Goal: Task Accomplishment & Management: Manage account settings

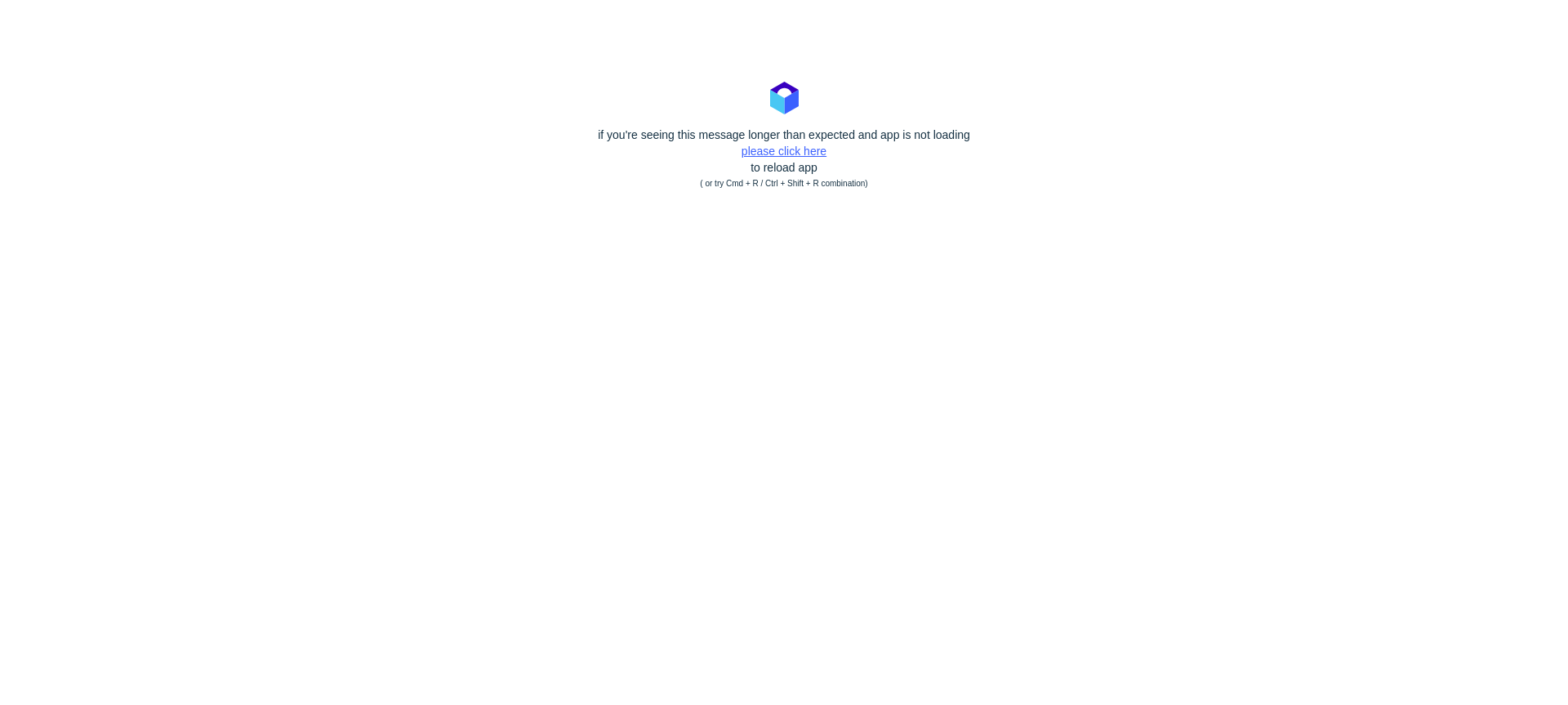
click at [764, 153] on link "please click here" at bounding box center [783, 151] width 85 height 13
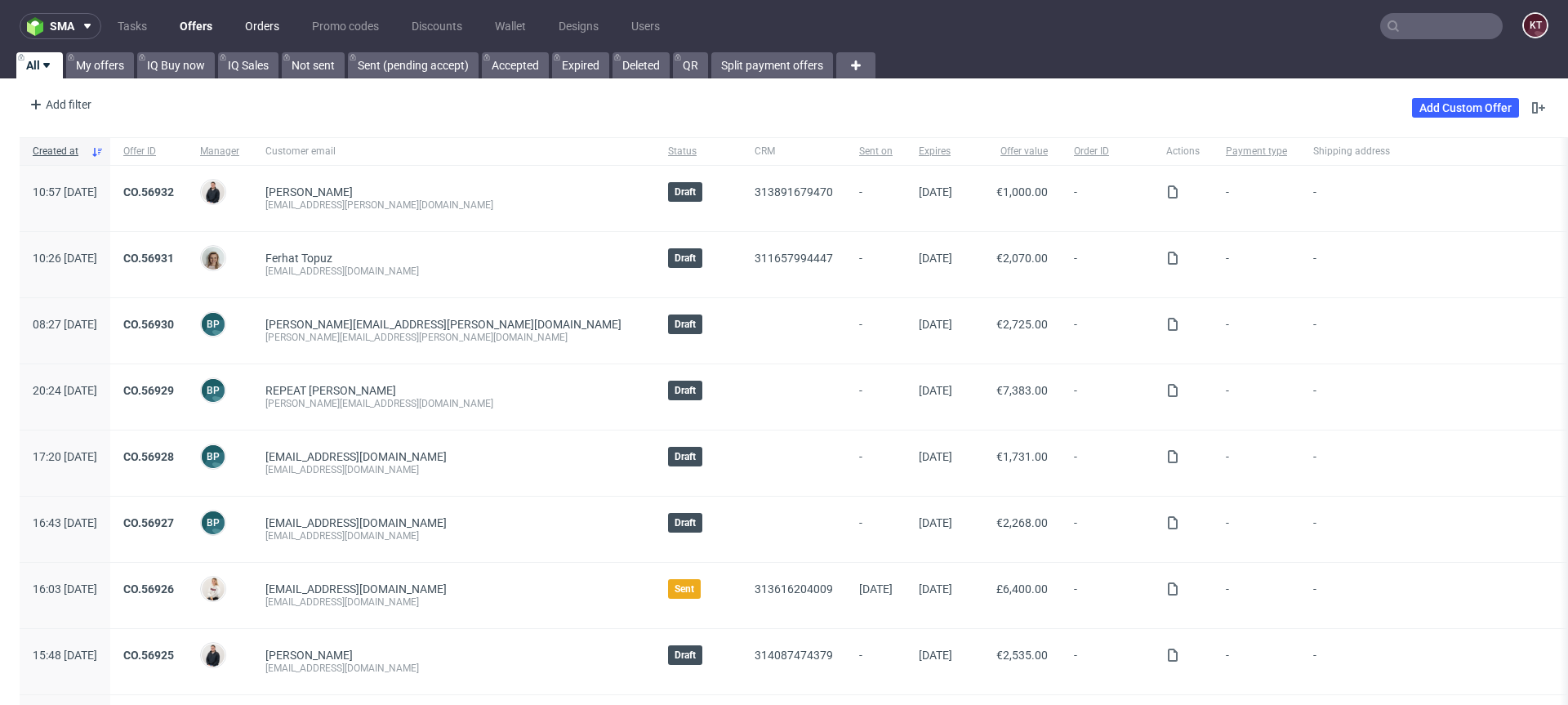
click at [270, 30] on link "Orders" at bounding box center [262, 26] width 54 height 26
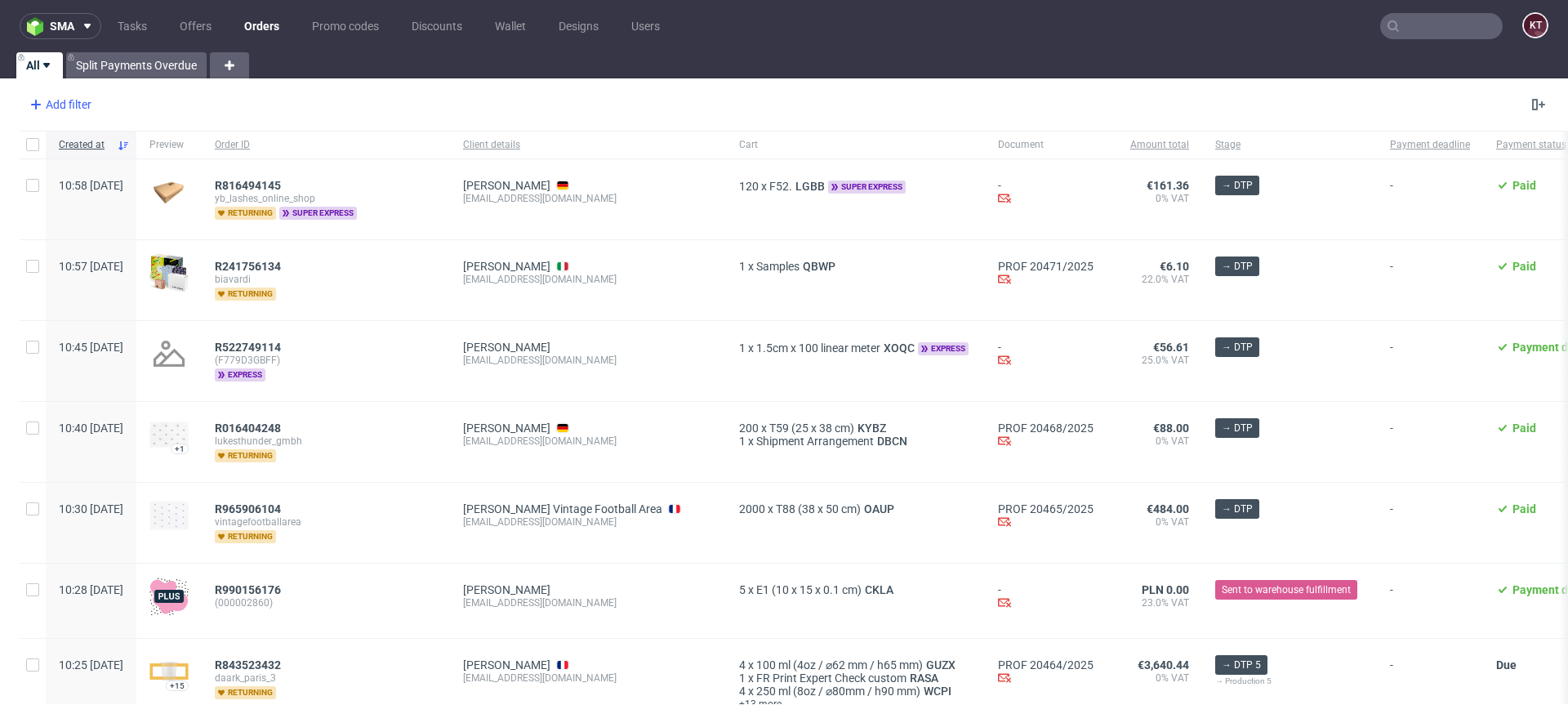
click at [65, 103] on div "Add filter" at bounding box center [59, 104] width 72 height 26
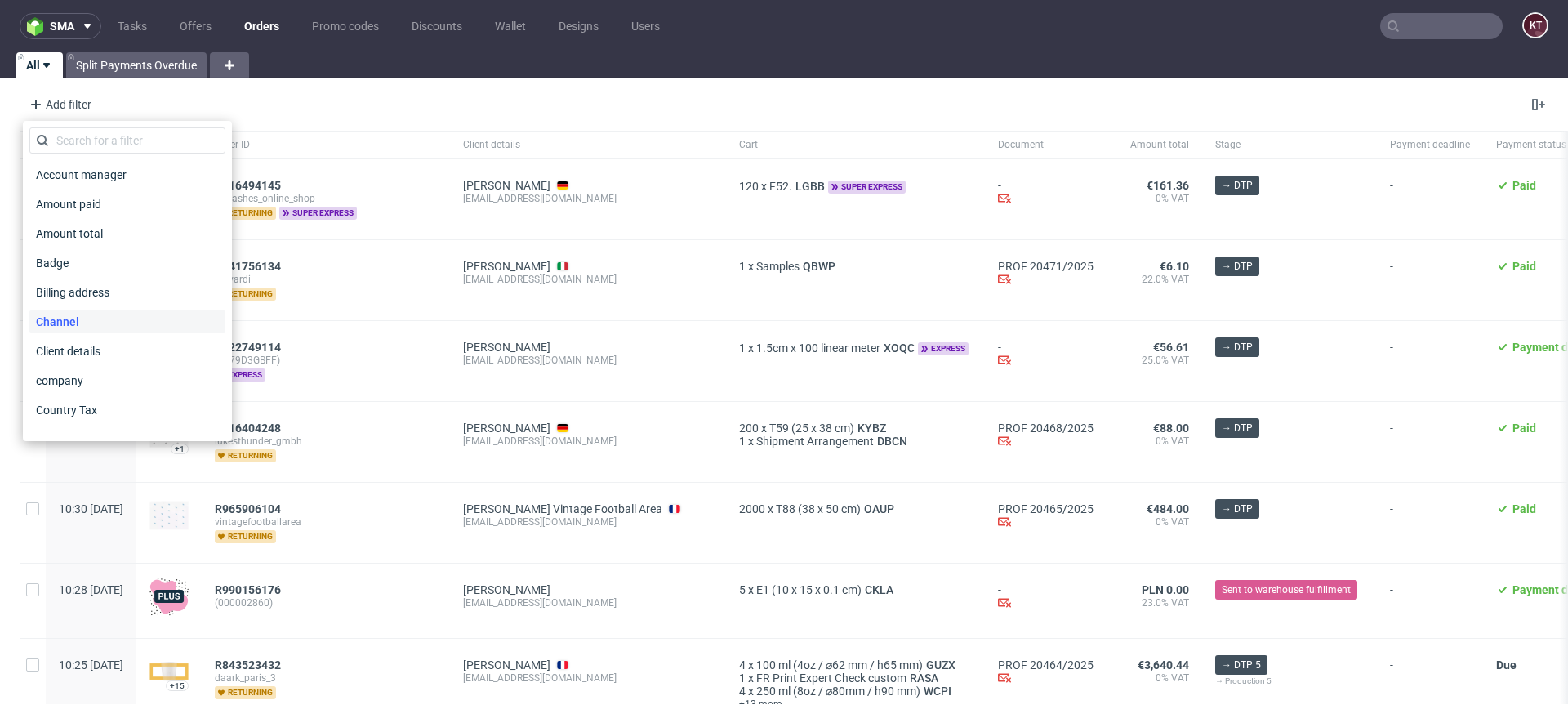
click at [118, 321] on div "Channel" at bounding box center [128, 322] width 196 height 23
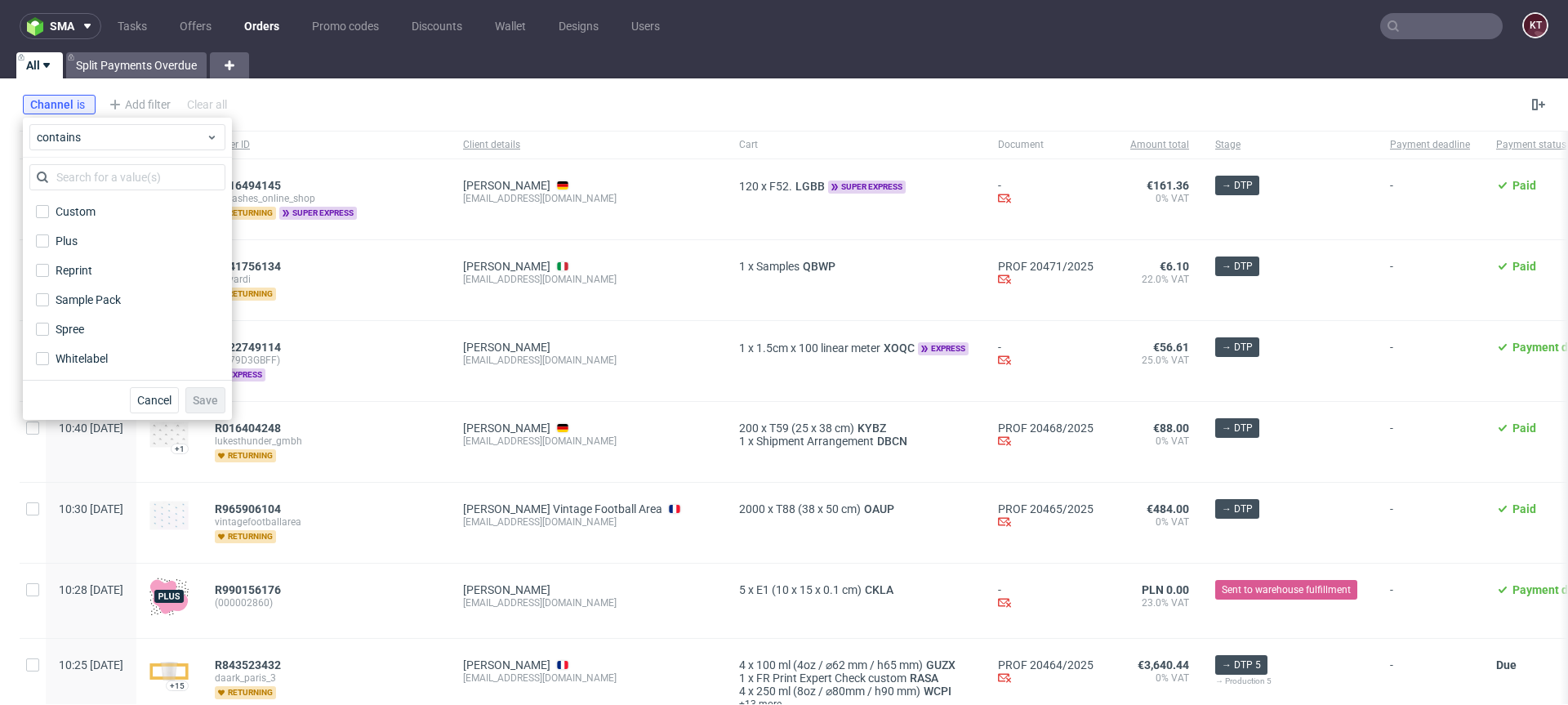
click at [135, 85] on div "Channel is Add filter Hide filters Clear all" at bounding box center [784, 104] width 1568 height 39
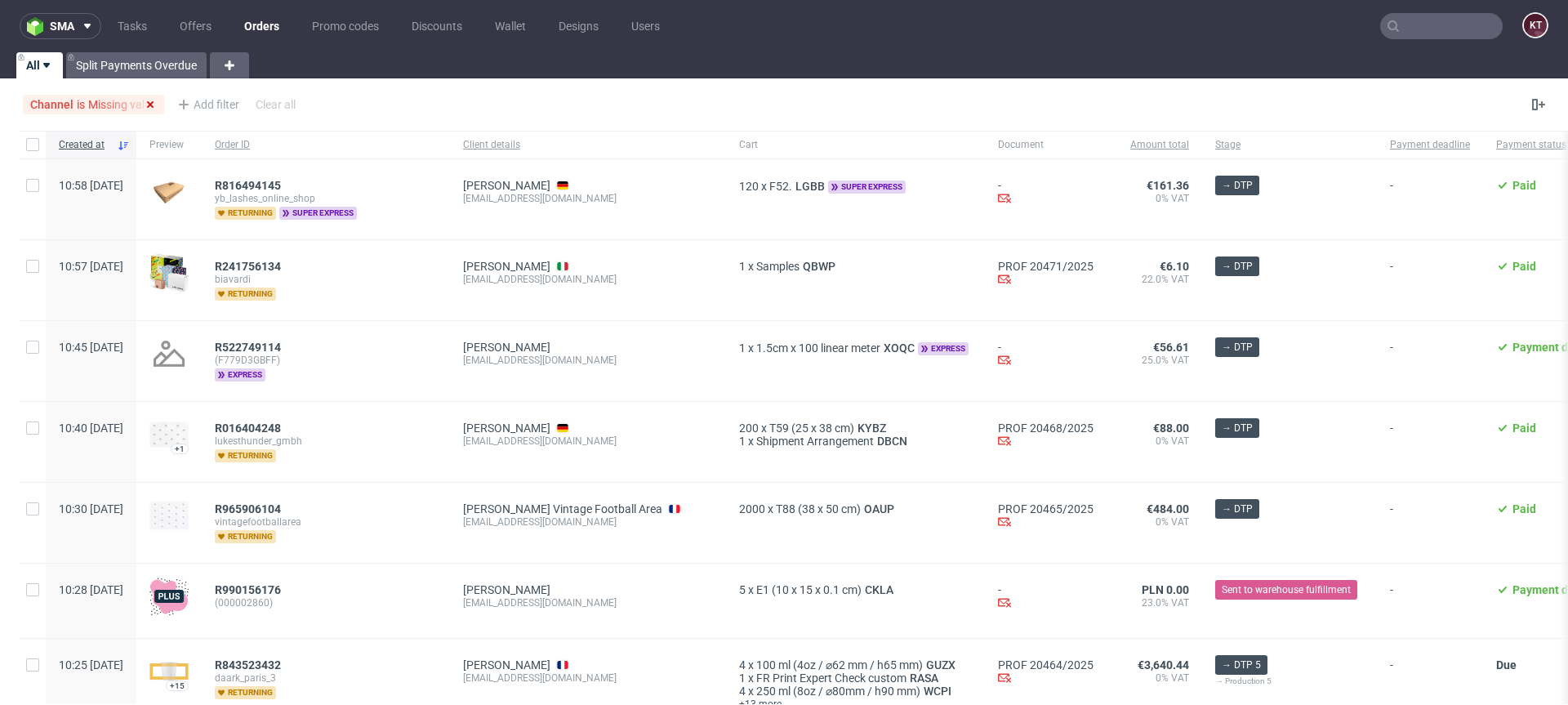
click at [151, 102] on icon at bounding box center [150, 104] width 13 height 13
click at [73, 108] on div "Add filter" at bounding box center [59, 104] width 72 height 26
click at [51, 104] on div "Add filter" at bounding box center [59, 104] width 72 height 26
click at [63, 108] on div "Add filter" at bounding box center [59, 104] width 72 height 26
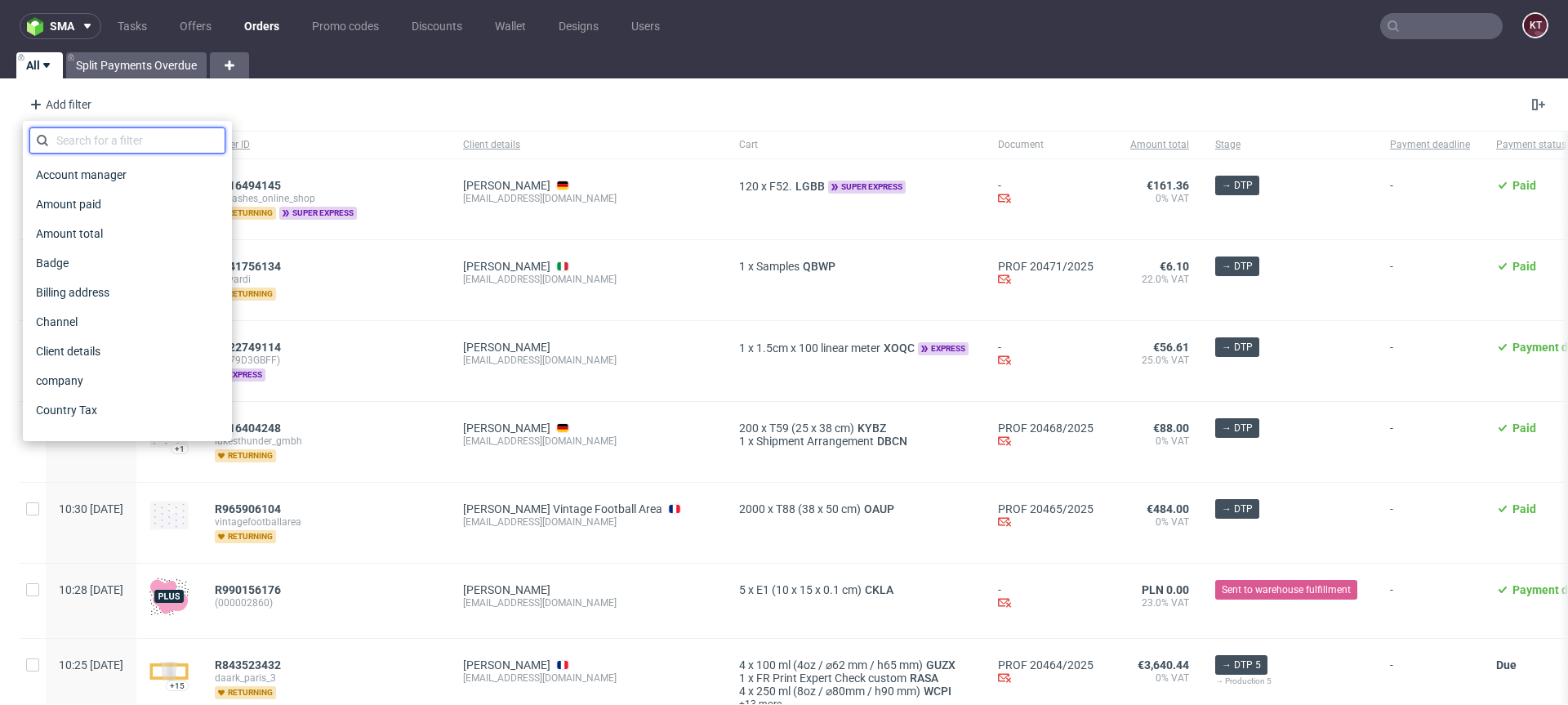
click at [110, 135] on input "text" at bounding box center [128, 141] width 196 height 26
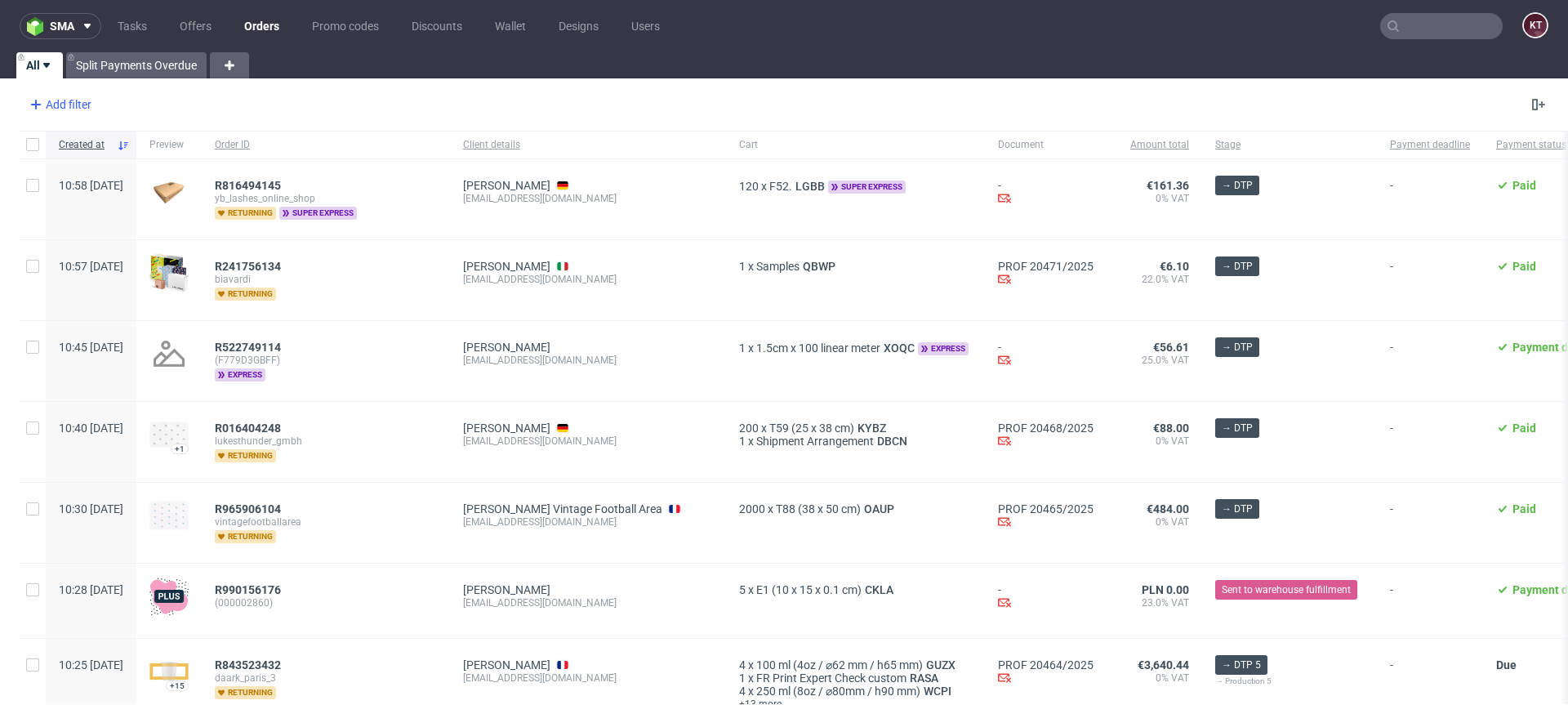
click at [76, 105] on div "Add filter" at bounding box center [59, 104] width 72 height 26
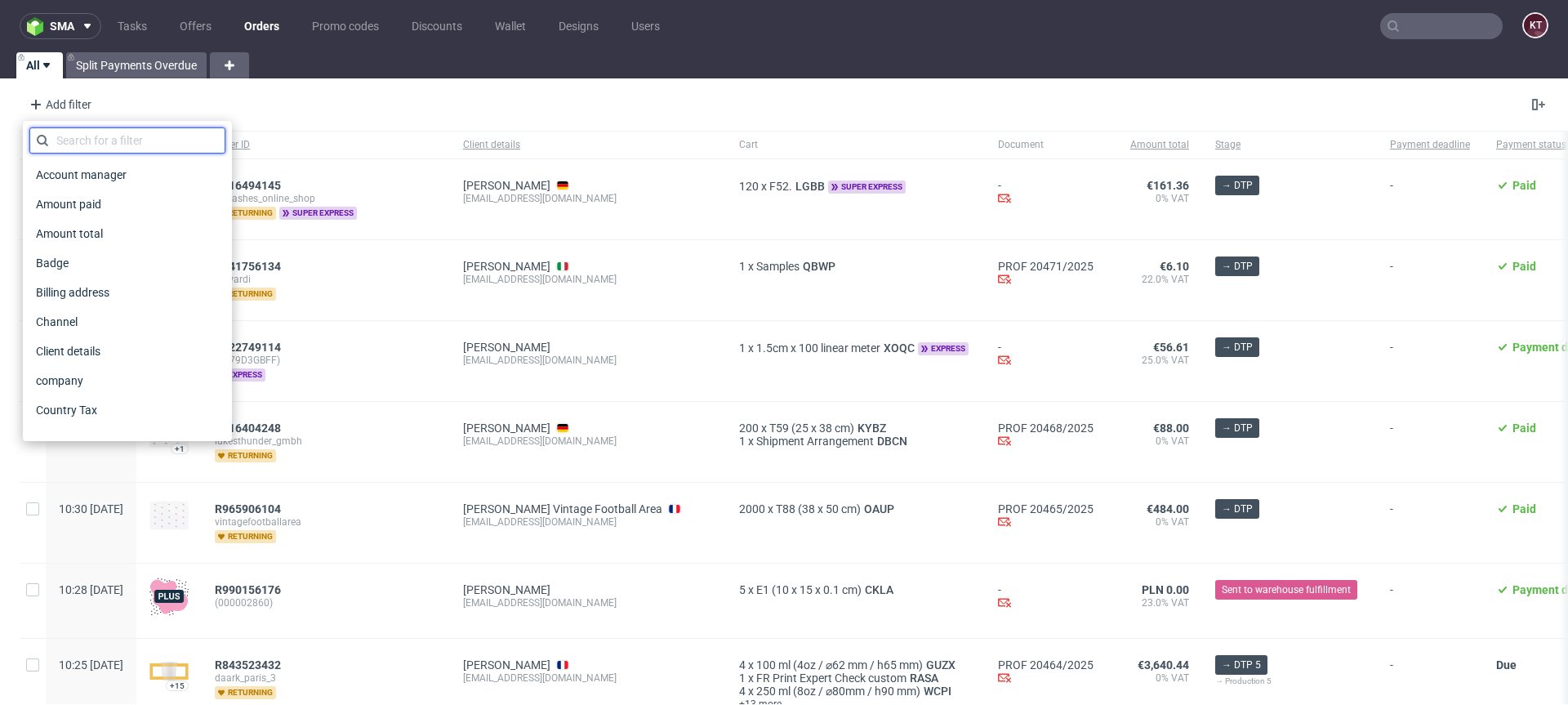
click at [107, 136] on input "text" at bounding box center [128, 141] width 196 height 26
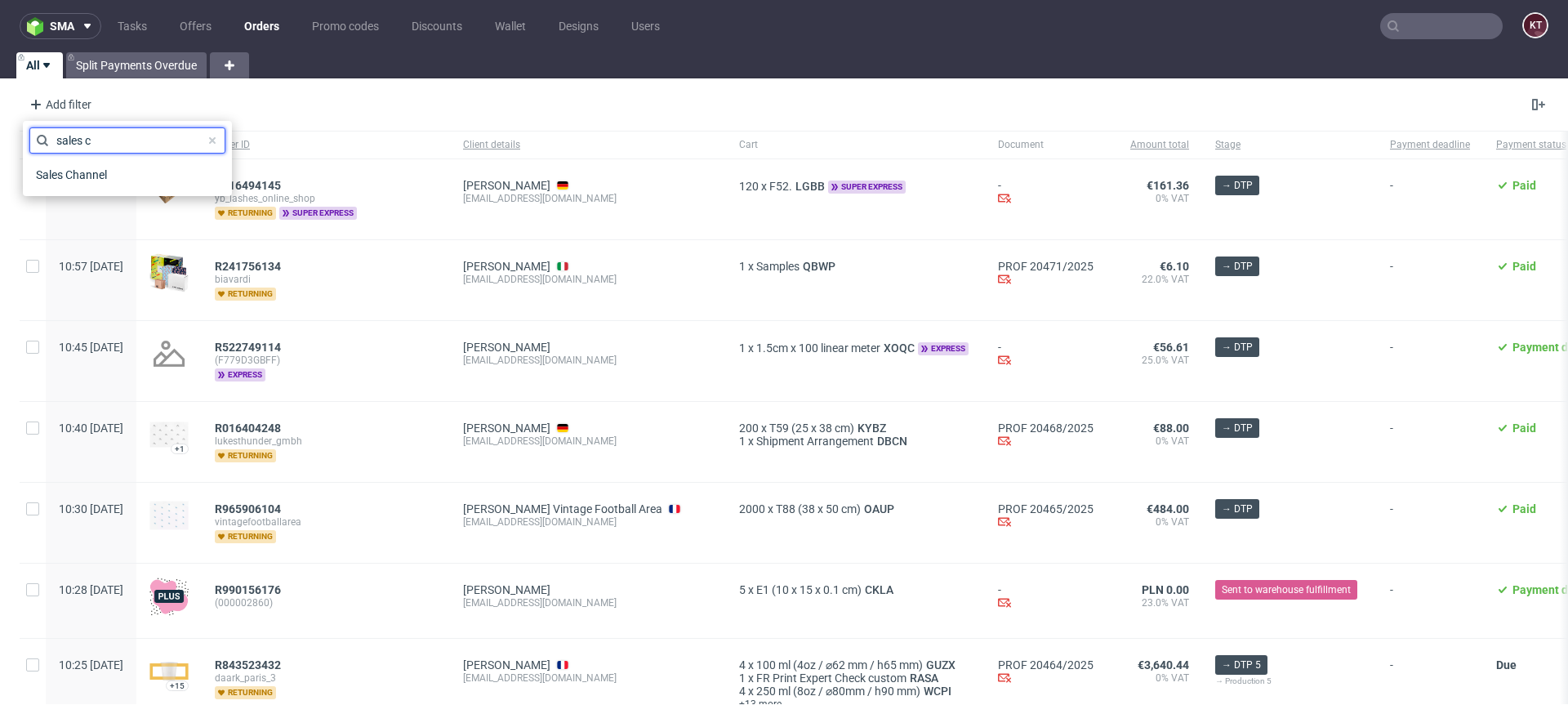
type input "sales ch"
click at [81, 172] on span "Sales Channel" at bounding box center [74, 174] width 88 height 23
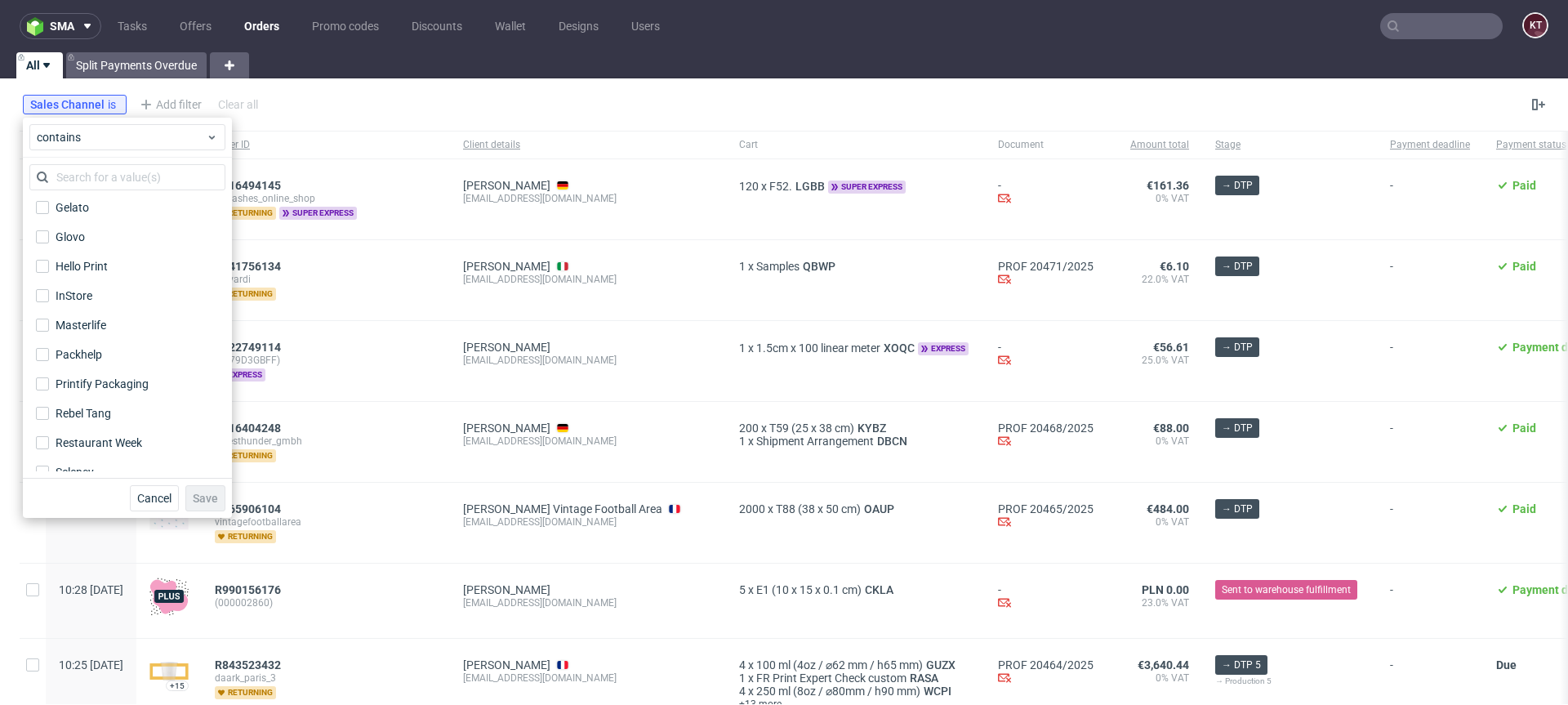
scroll to position [208, 0]
click at [93, 303] on label "InStore" at bounding box center [128, 297] width 196 height 23
click at [49, 303] on input "InStore" at bounding box center [43, 297] width 13 height 13
checkbox input "true"
click at [210, 503] on span "Save" at bounding box center [205, 498] width 25 height 11
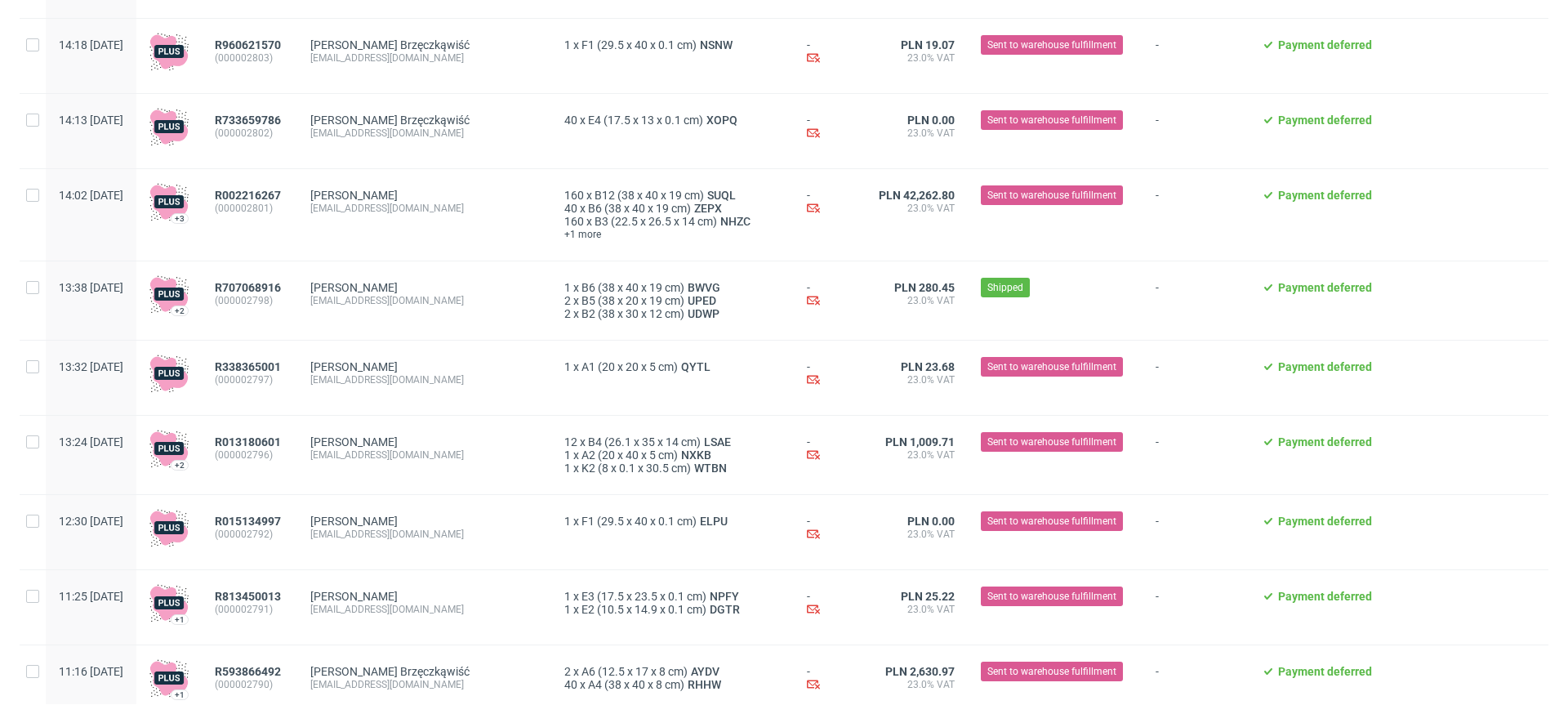
scroll to position [1859, 0]
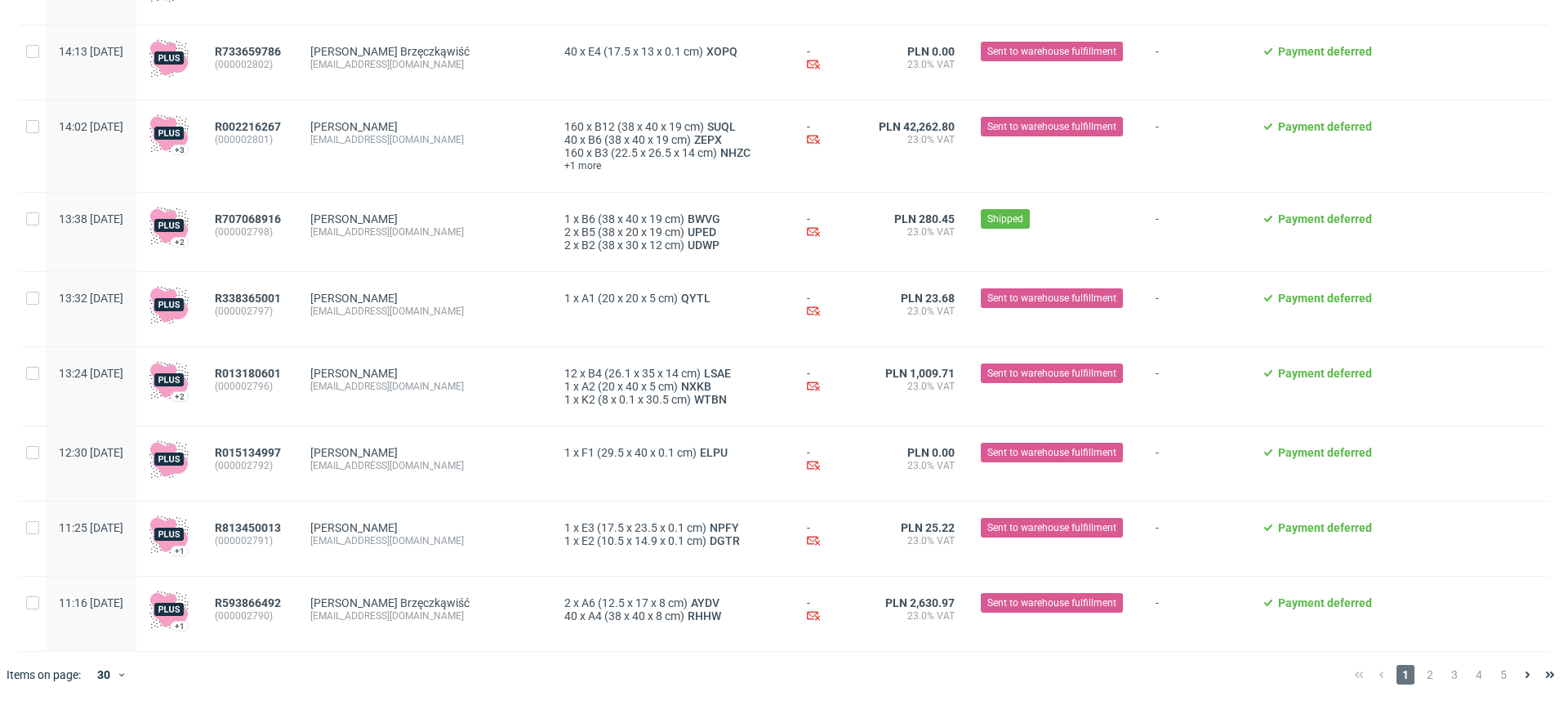
drag, startPoint x: 296, startPoint y: 581, endPoint x: 1151, endPoint y: 3, distance: 1032.0
click at [1401, 247] on div at bounding box center [1465, 232] width 163 height 78
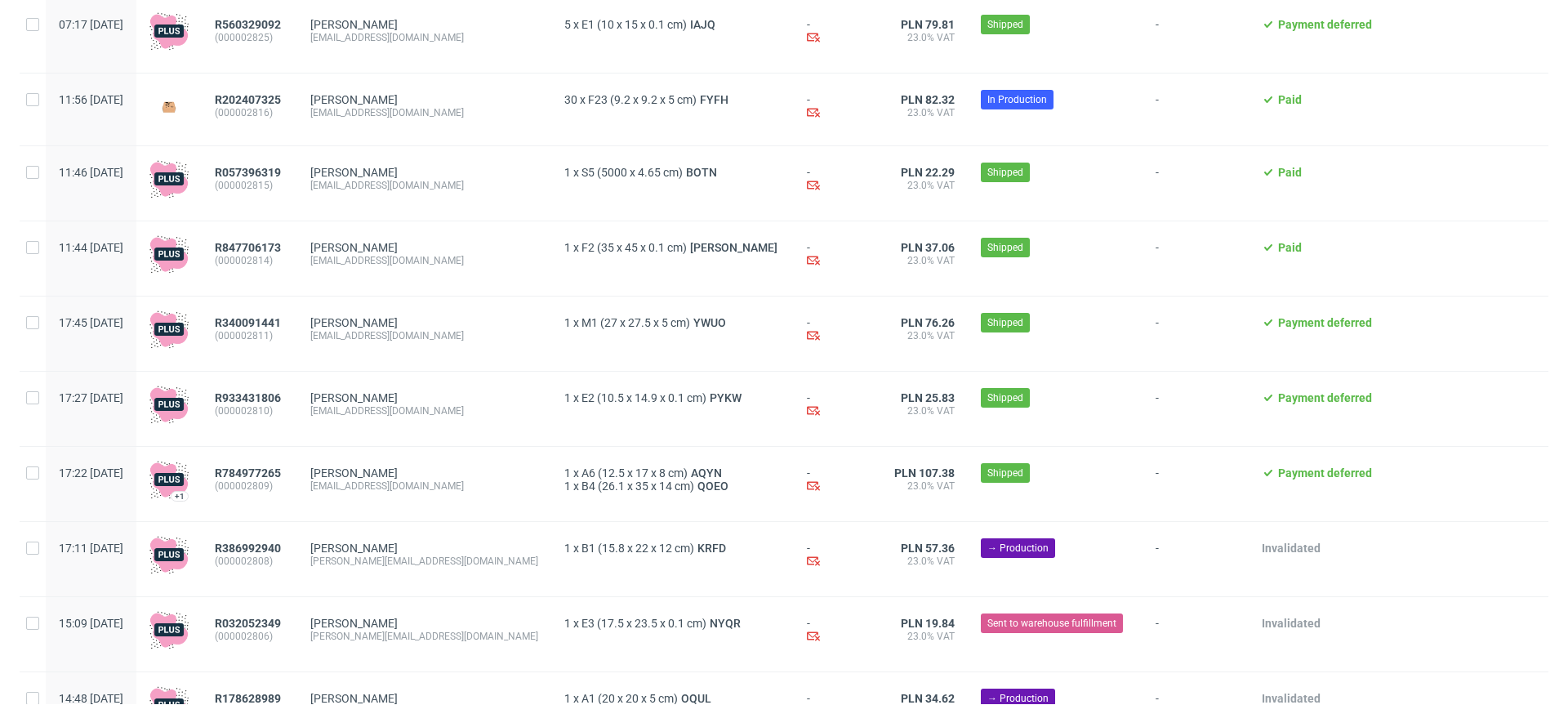
scroll to position [0, 0]
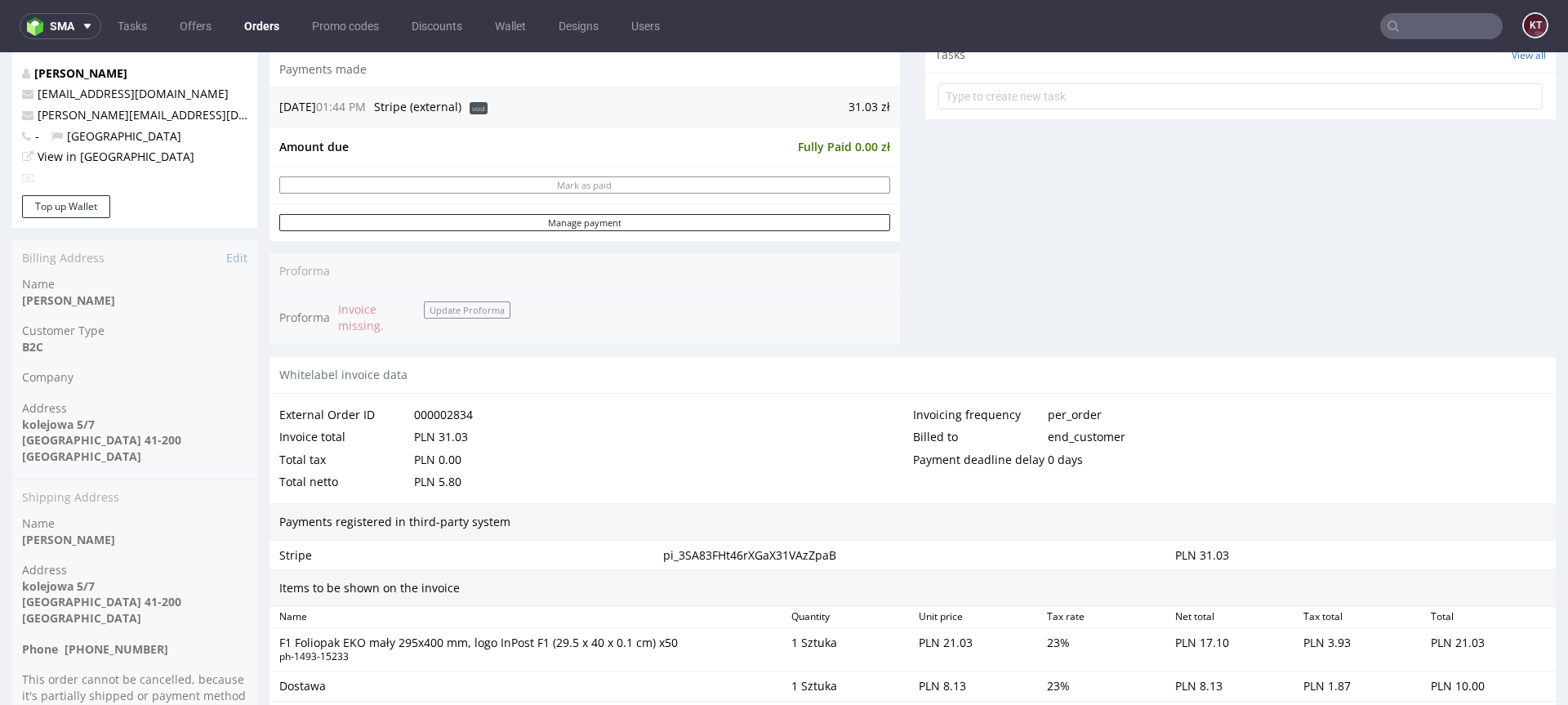
scroll to position [892, 0]
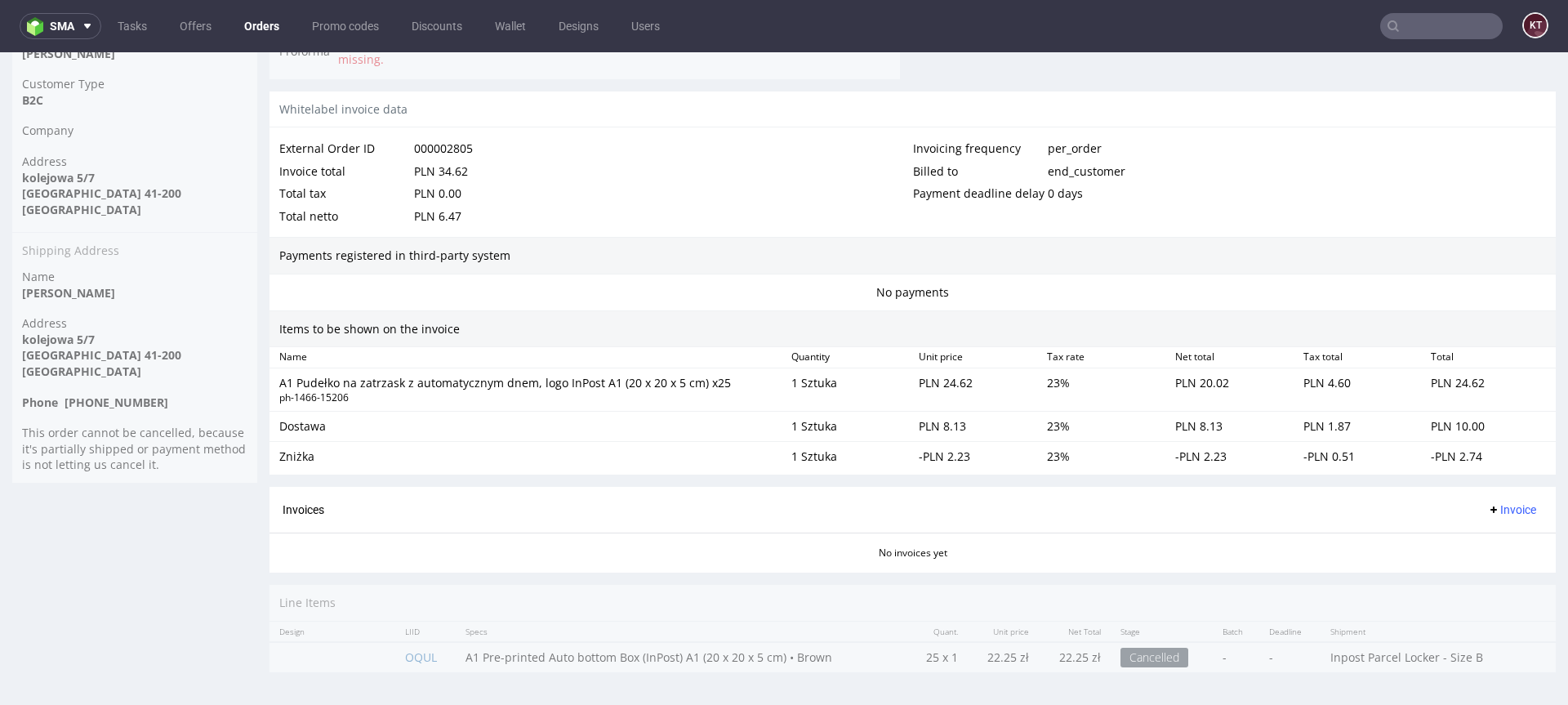
scroll to position [4, 0]
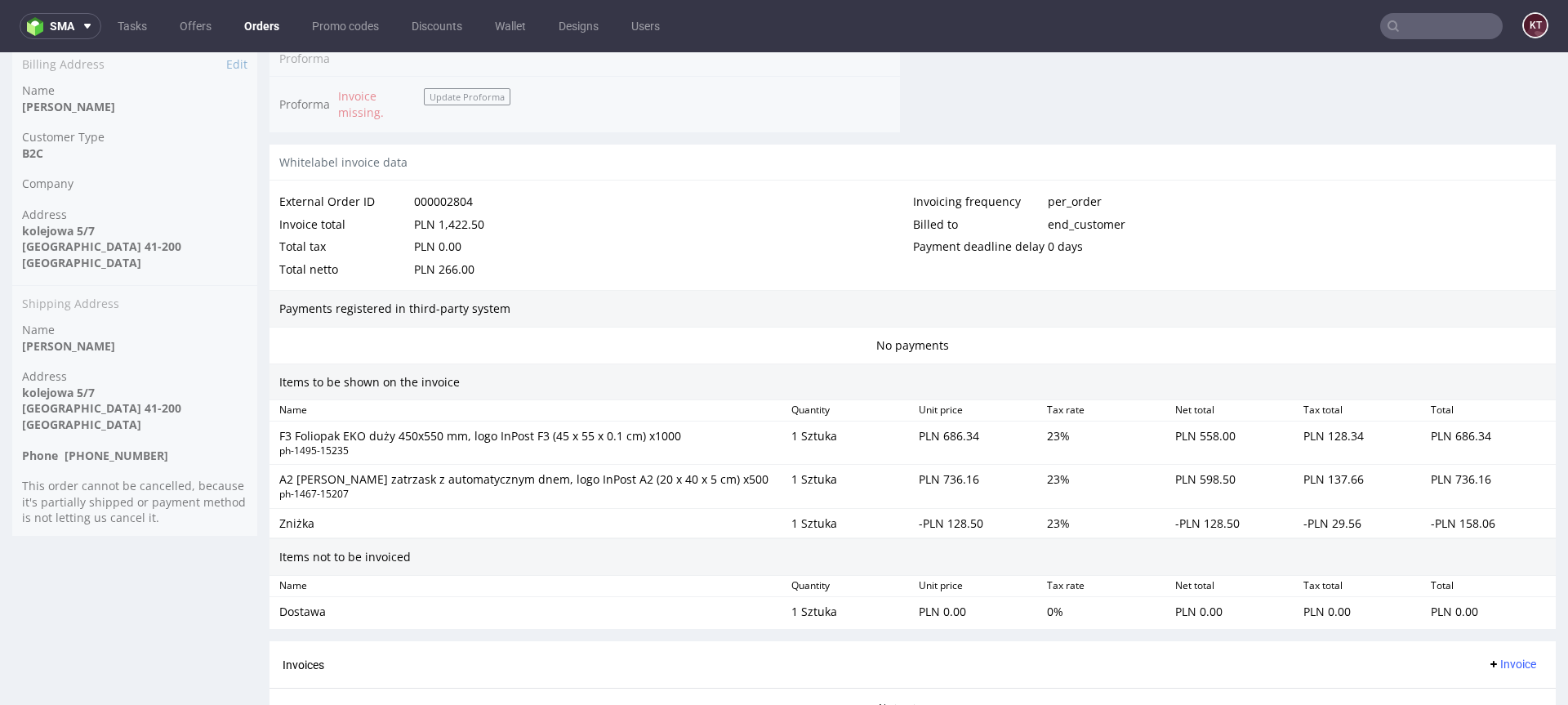
scroll to position [828, 0]
